Goal: Transaction & Acquisition: Purchase product/service

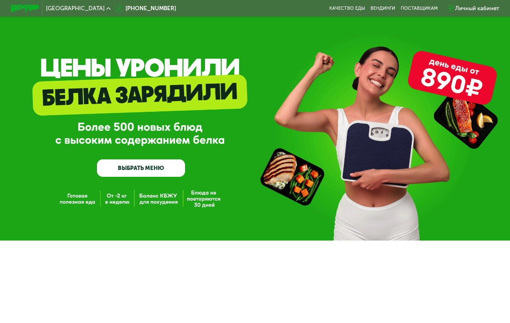
click at [78, 49] on button "Да" at bounding box center [64, 44] width 27 height 9
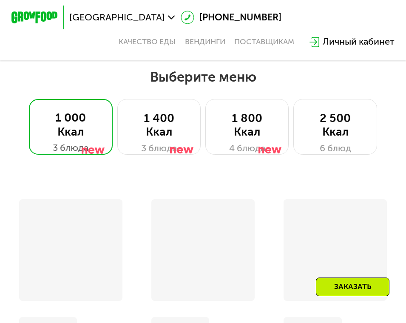
scroll to position [255, 0]
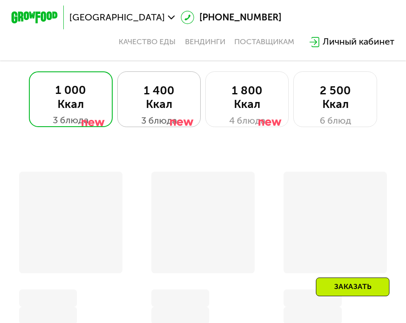
click at [155, 101] on div "1 400 Ккал" at bounding box center [159, 98] width 60 height 28
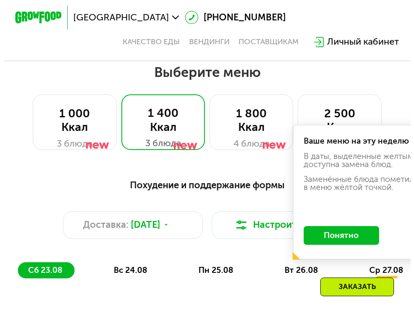
scroll to position [227, 0]
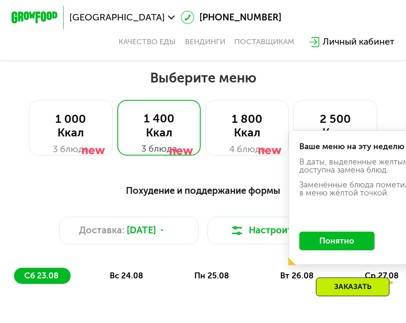
click at [334, 244] on button "Понятно" at bounding box center [337, 241] width 76 height 19
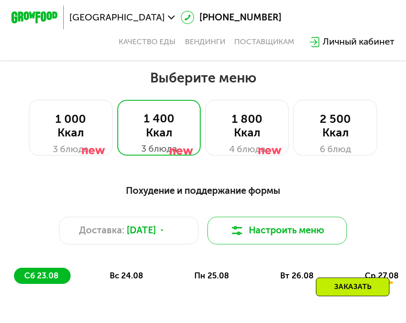
click at [244, 236] on img at bounding box center [237, 231] width 14 height 14
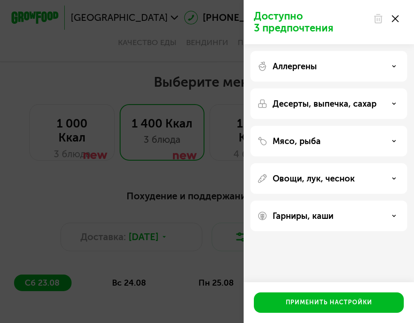
click at [385, 69] on div "Аллергены" at bounding box center [328, 66] width 143 height 10
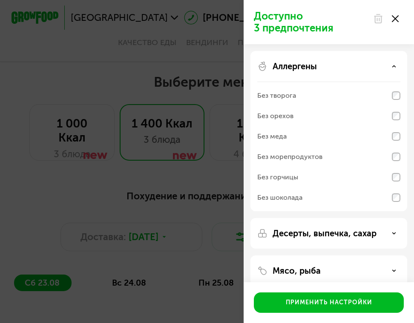
click at [335, 126] on div "Без орехов" at bounding box center [328, 136] width 143 height 20
click at [347, 231] on p "Десерты, выпечка, сахар" at bounding box center [324, 233] width 104 height 10
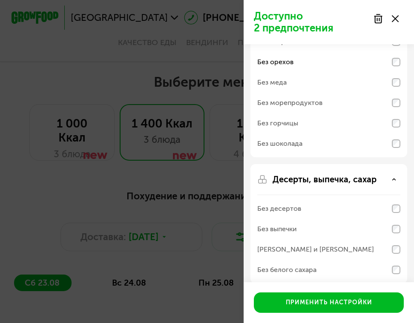
scroll to position [128, 0]
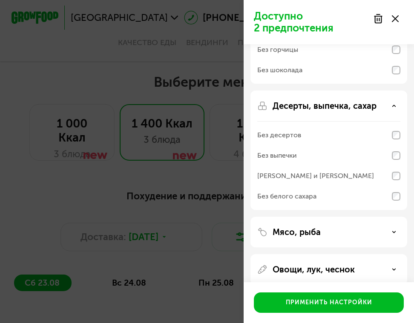
click at [357, 154] on div "Без выпечки" at bounding box center [328, 155] width 143 height 20
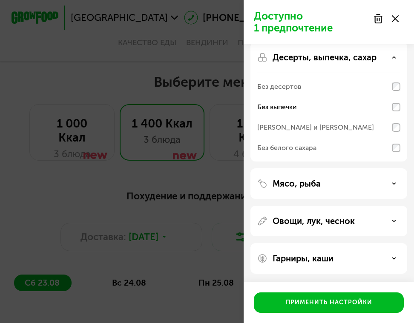
click at [354, 11] on div "Без белого сахара" at bounding box center [328, 1] width 143 height 20
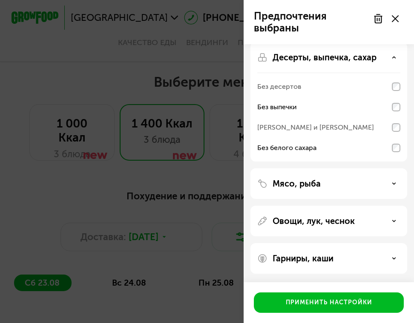
click at [333, 257] on p "Гарниры, каши" at bounding box center [302, 259] width 61 height 10
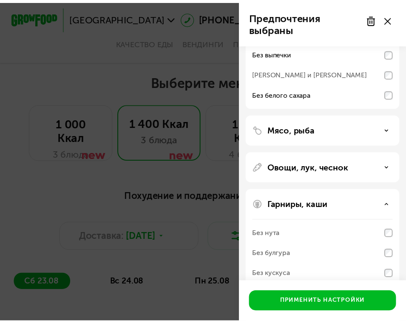
scroll to position [285, 0]
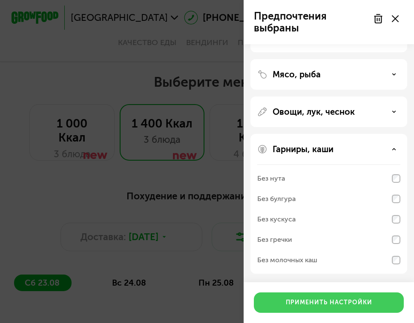
click at [333, 296] on button "Применить настройки" at bounding box center [329, 303] width 150 height 20
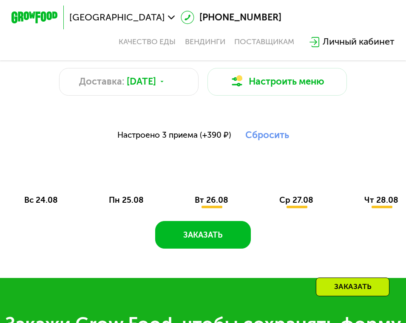
scroll to position [397, 0]
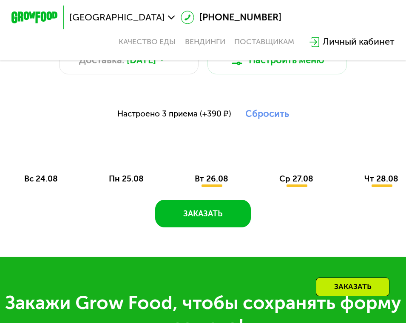
click at [128, 184] on span "пн 25.08" at bounding box center [126, 179] width 35 height 10
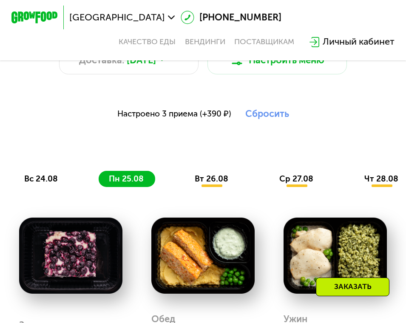
click at [269, 181] on div "вт 26.08" at bounding box center [297, 179] width 56 height 16
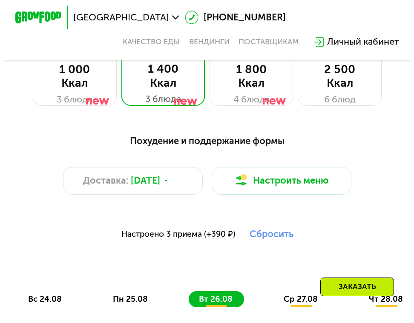
scroll to position [312, 0]
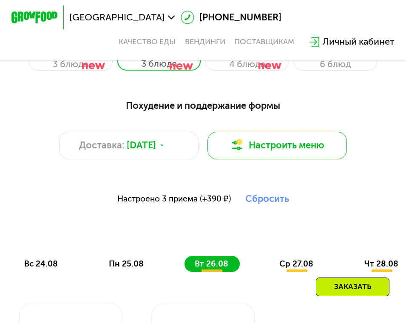
click at [295, 149] on button "Настроить меню" at bounding box center [277, 146] width 139 height 28
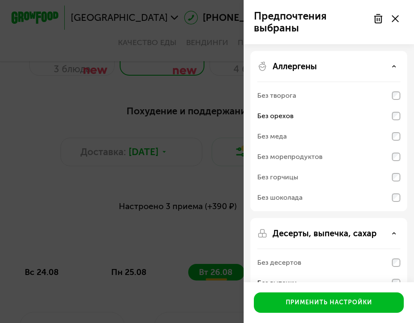
click at [342, 115] on div "Без орехов" at bounding box center [328, 116] width 143 height 20
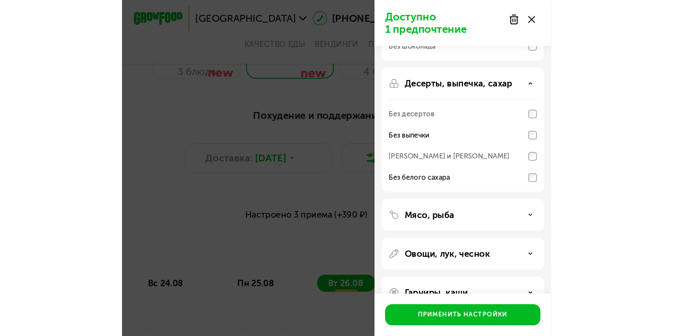
scroll to position [176, 0]
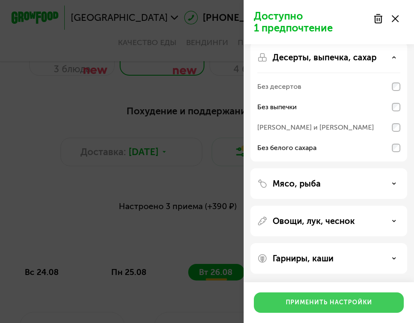
click at [314, 310] on button "Применить настройки" at bounding box center [329, 303] width 150 height 20
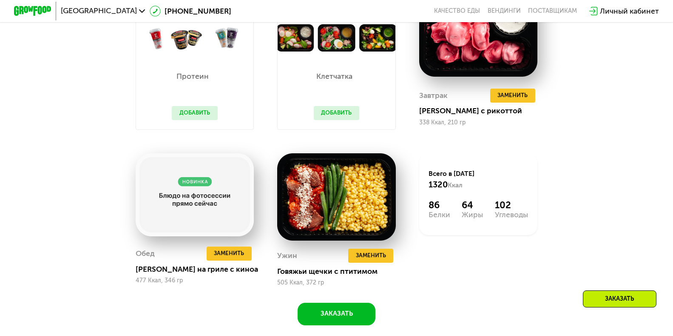
scroll to position [610, 0]
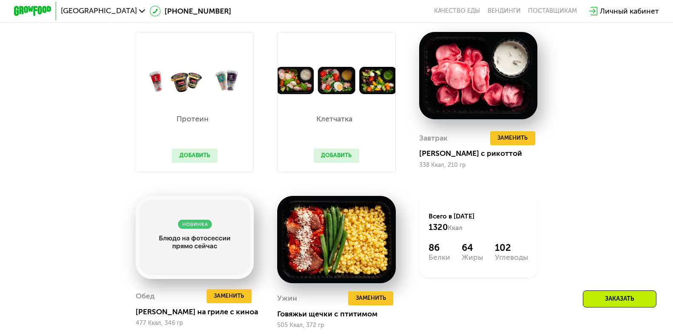
click at [348, 163] on button "Добавить" at bounding box center [337, 155] width 46 height 14
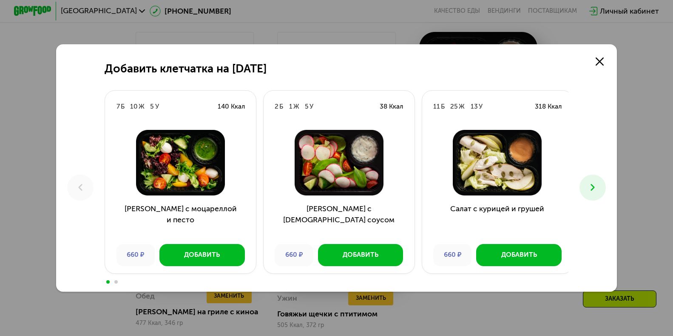
click at [510, 190] on icon at bounding box center [593, 187] width 11 height 11
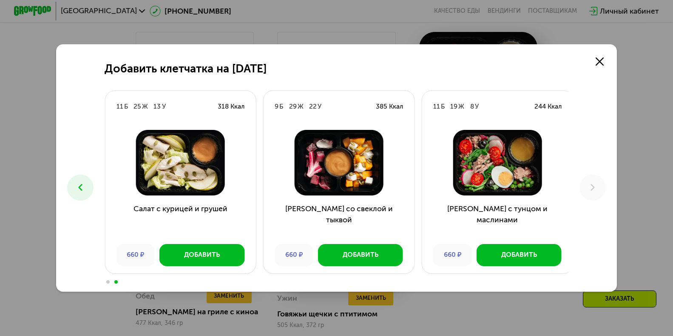
click at [510, 190] on icon at bounding box center [593, 187] width 11 height 11
click at [510, 65] on link at bounding box center [599, 61] width 19 height 19
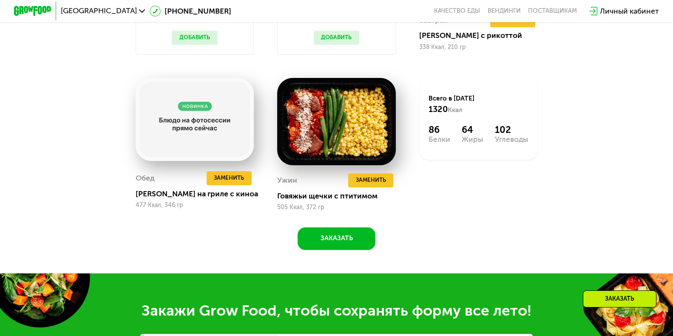
scroll to position [780, 0]
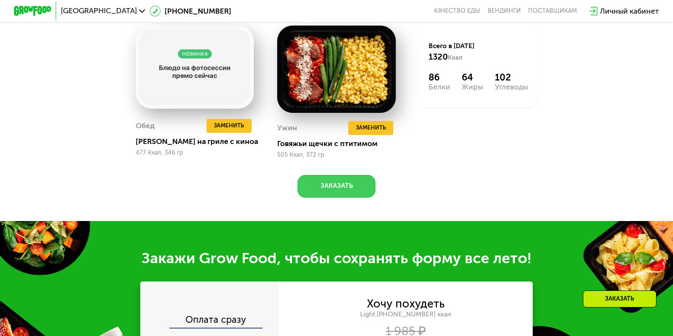
click at [345, 195] on button "Заказать" at bounding box center [337, 186] width 78 height 23
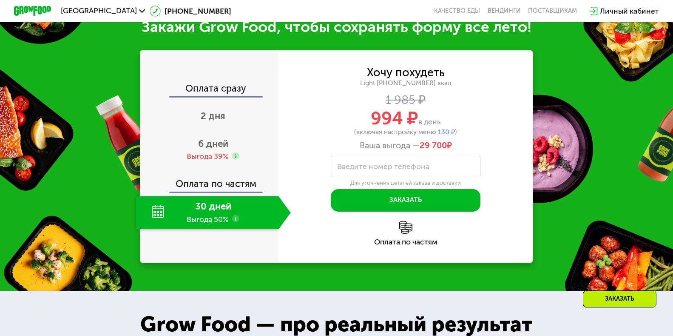
scroll to position [1010, 0]
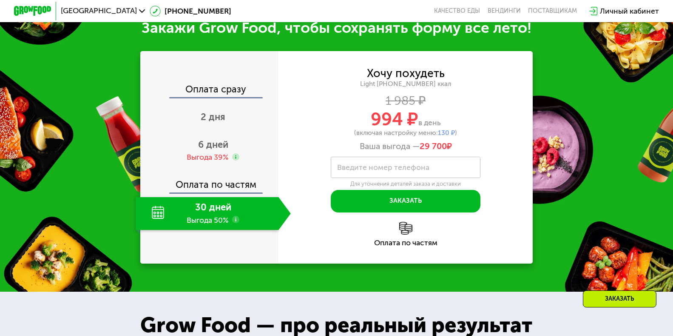
click at [331, 136] on div "(включая настройку меню: 130 ₽ )" at bounding box center [406, 133] width 254 height 6
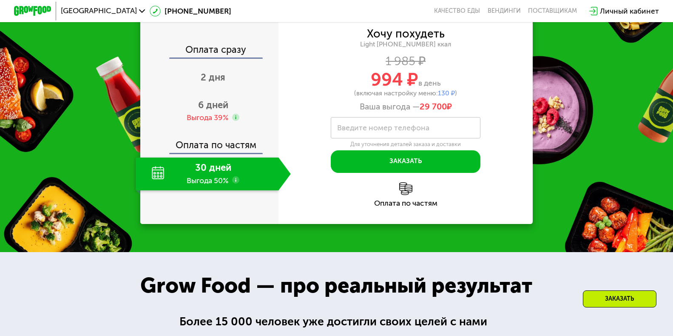
scroll to position [1052, 0]
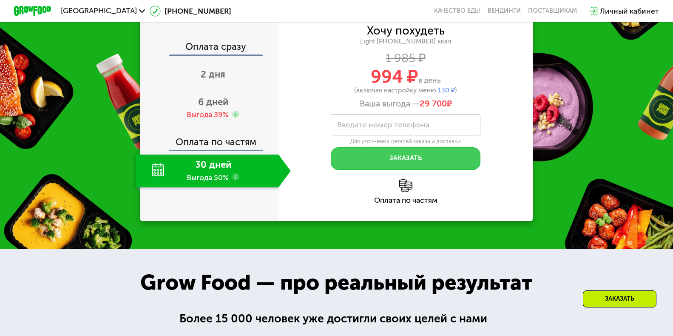
click at [354, 170] on button "Заказать" at bounding box center [406, 158] width 150 height 23
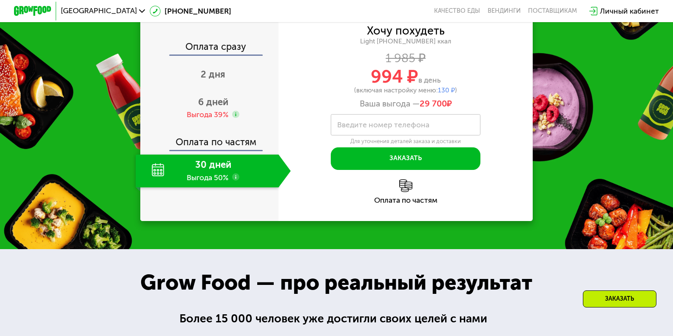
click at [235, 181] on use at bounding box center [236, 177] width 8 height 8
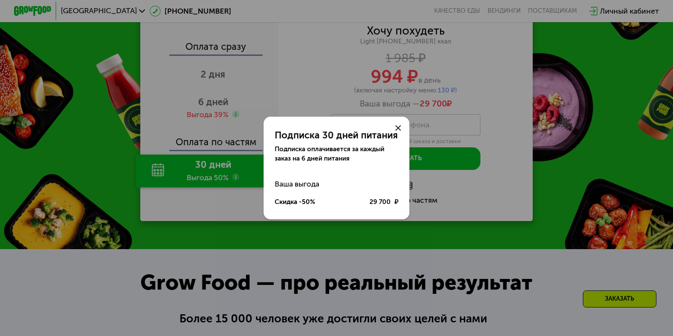
click at [233, 219] on div "Подписка 30 дней питания Подписка оплачивается за каждый заказ на 6 дней питани…" at bounding box center [336, 168] width 673 height 336
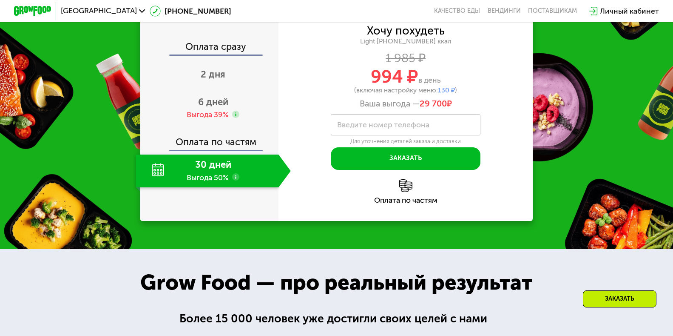
scroll to position [1010, 0]
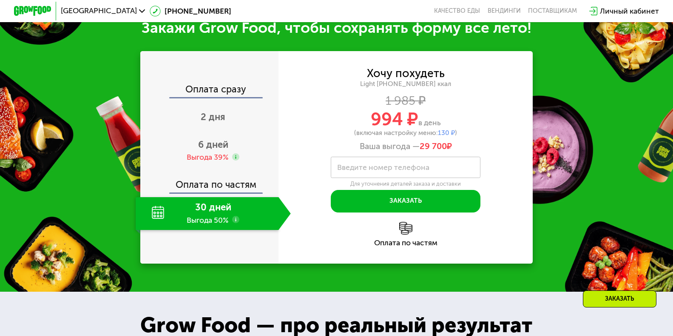
click at [235, 223] on use at bounding box center [236, 220] width 8 height 8
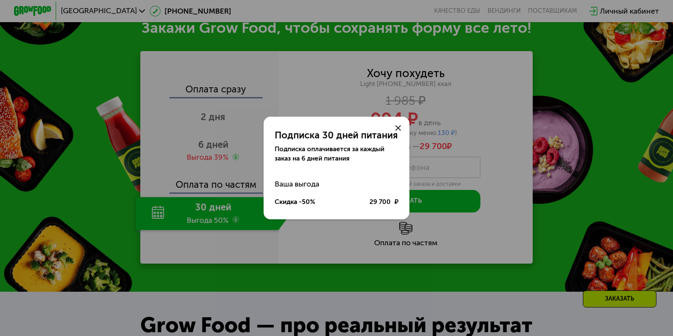
click at [236, 232] on div "Подписка 30 дней питания Подписка оплачивается за каждый заказ на 6 дней питани…" at bounding box center [336, 168] width 673 height 336
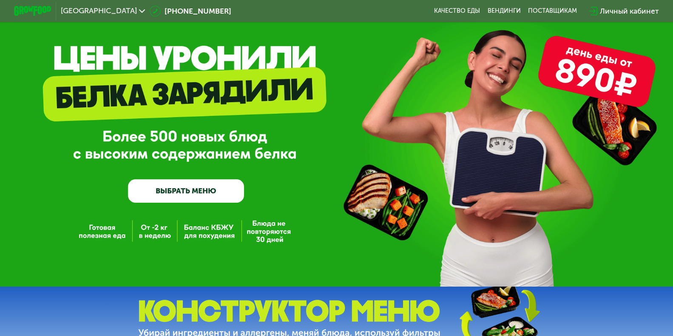
scroll to position [0, 0]
